Goal: Obtain resource: Download file/media

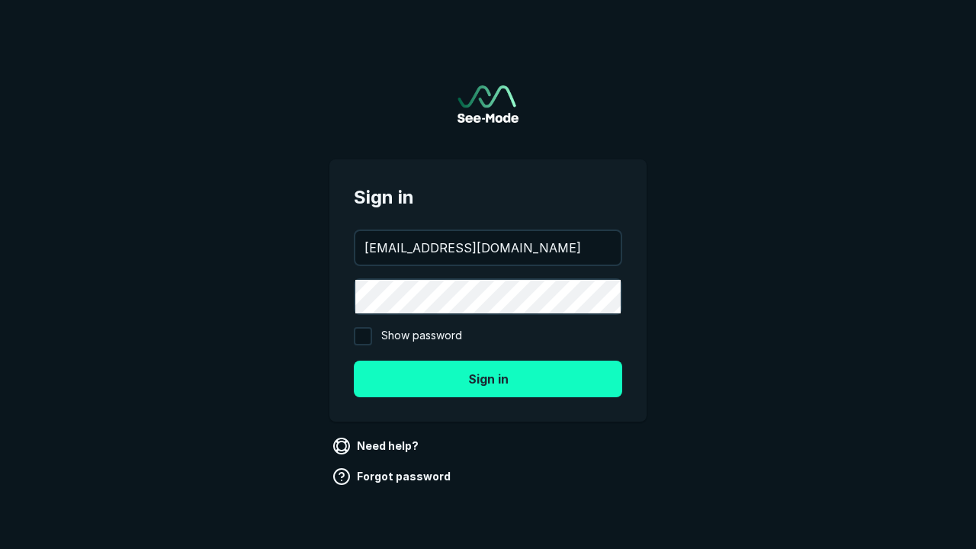
click at [488, 378] on button "Sign in" at bounding box center [488, 379] width 268 height 37
